Goal: Task Accomplishment & Management: Manage account settings

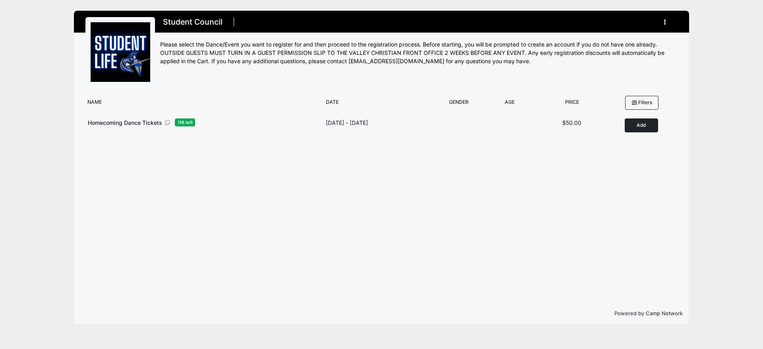
click at [666, 19] on button "button" at bounding box center [666, 22] width 21 height 14
click at [620, 40] on link "My Account" at bounding box center [628, 41] width 92 height 15
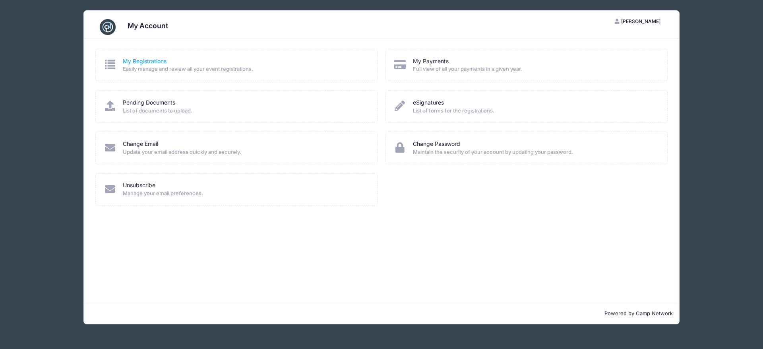
click at [133, 60] on link "My Registrations" at bounding box center [145, 61] width 44 height 8
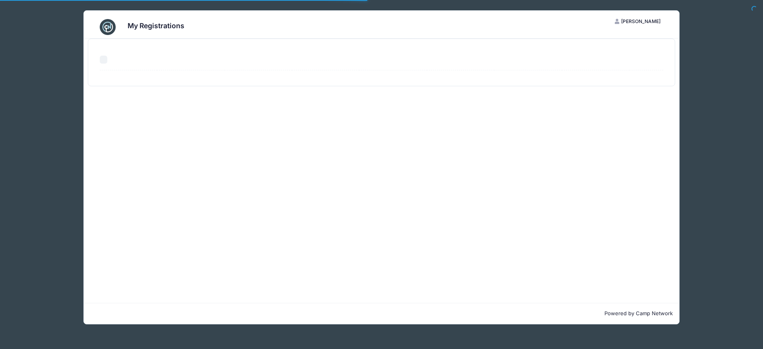
select select "50"
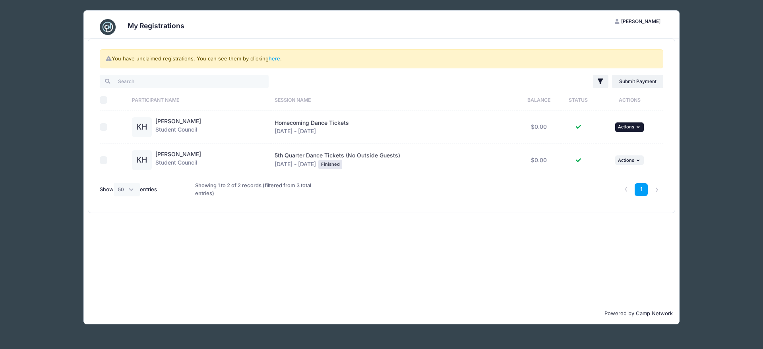
click at [618, 128] on span "Actions" at bounding box center [626, 127] width 16 height 6
click at [614, 163] on link "View Attachments" at bounding box center [605, 164] width 72 height 15
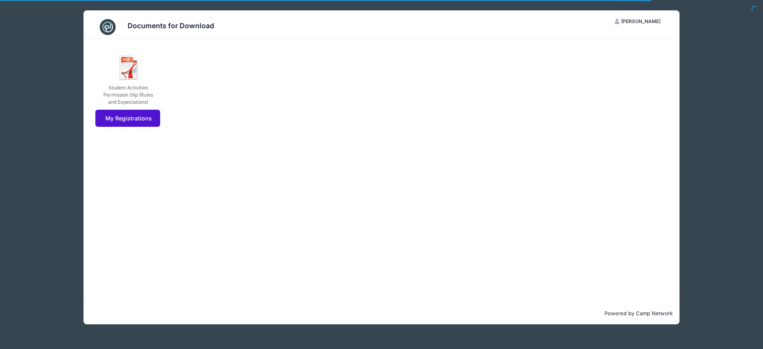
click at [128, 127] on link "My Registrations" at bounding box center [127, 118] width 65 height 17
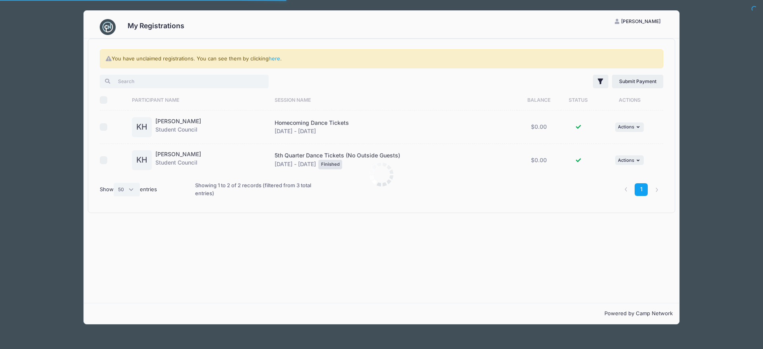
select select "50"
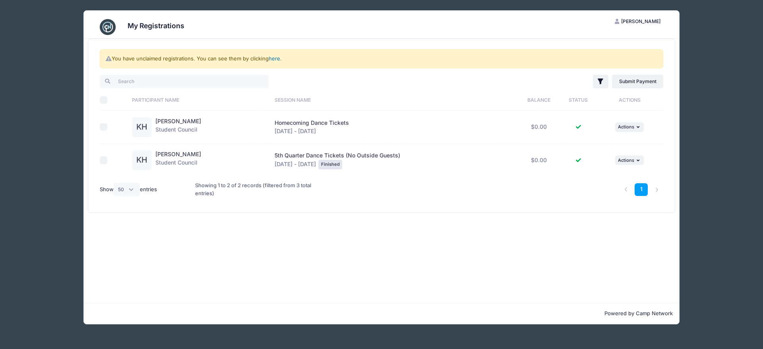
click at [280, 58] on link "here" at bounding box center [275, 58] width 12 height 6
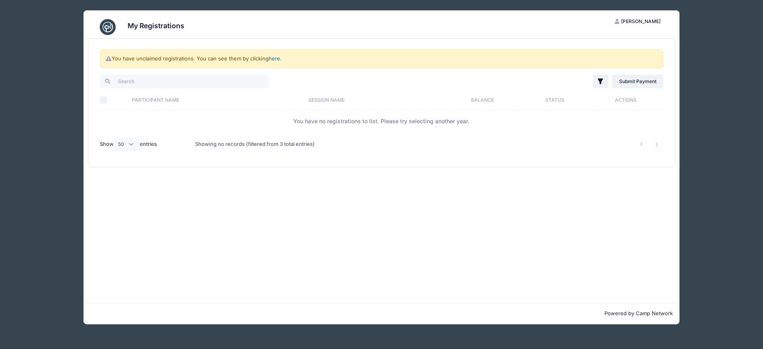
click at [280, 59] on link "here" at bounding box center [275, 58] width 12 height 6
click at [280, 58] on link "here" at bounding box center [275, 58] width 12 height 6
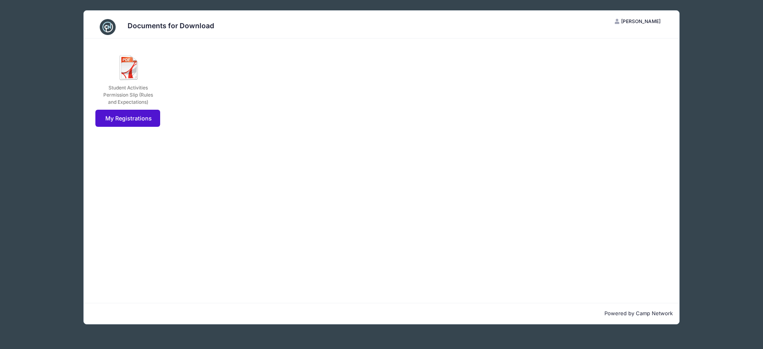
click at [127, 127] on link "My Registrations" at bounding box center [127, 118] width 65 height 17
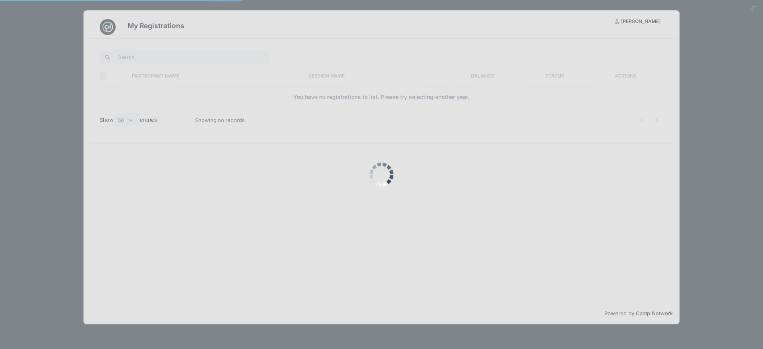
select select "50"
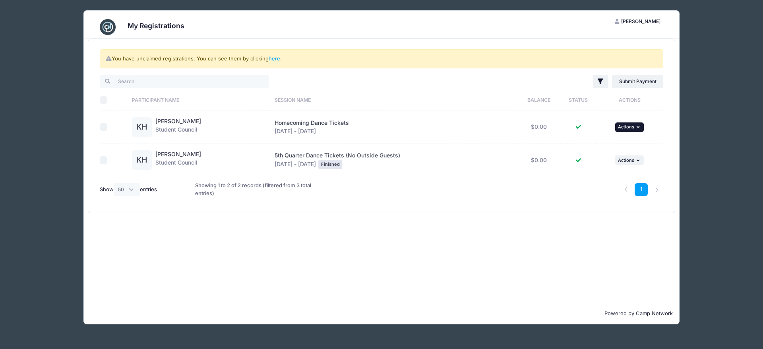
click at [628, 130] on span "Actions" at bounding box center [626, 127] width 16 height 6
click at [612, 148] on link "View Registration" at bounding box center [605, 149] width 72 height 15
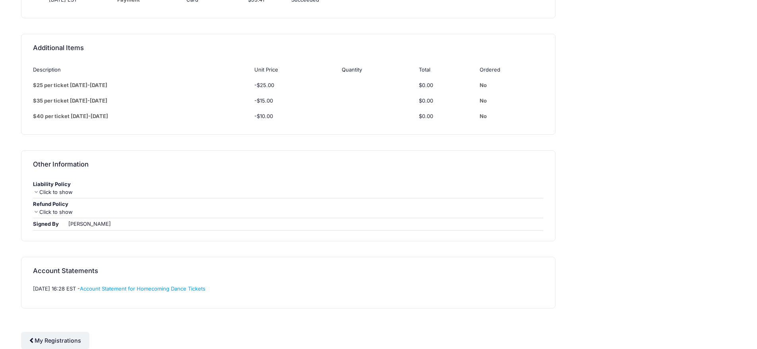
scroll to position [578, 0]
click at [184, 287] on link "Account Statement for Homecoming Dance Tickets" at bounding box center [143, 288] width 126 height 6
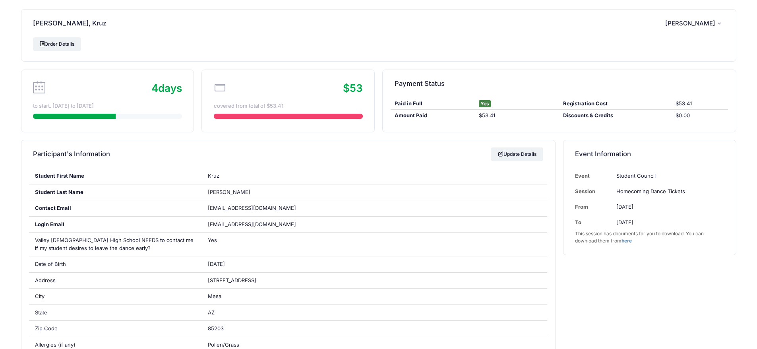
scroll to position [0, 0]
click at [66, 45] on link "Order Details" at bounding box center [57, 45] width 48 height 14
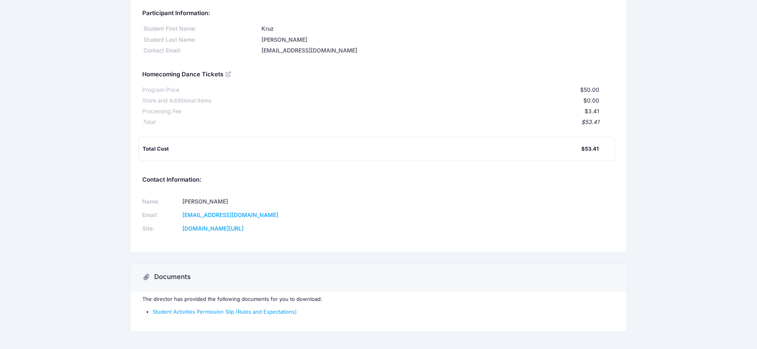
scroll to position [68, 0]
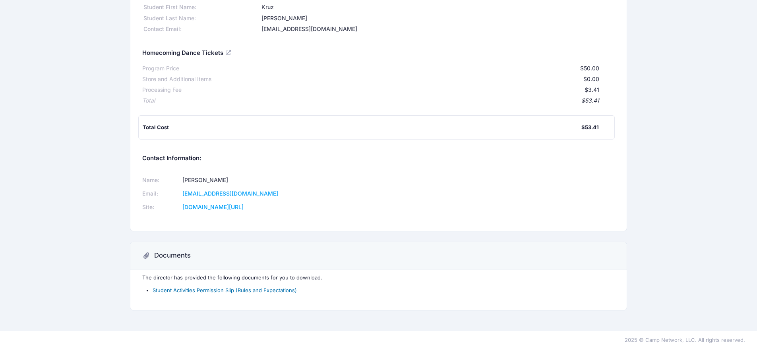
click at [242, 289] on link "Student Activities Permission Slip (Rules and Expectations)" at bounding box center [225, 290] width 144 height 6
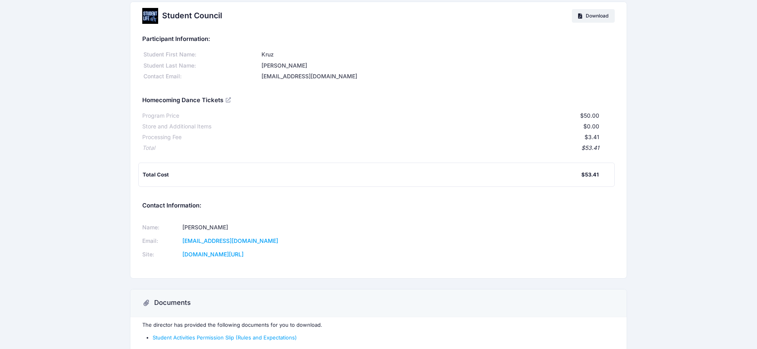
scroll to position [0, 0]
